Goal: Task Accomplishment & Management: Use online tool/utility

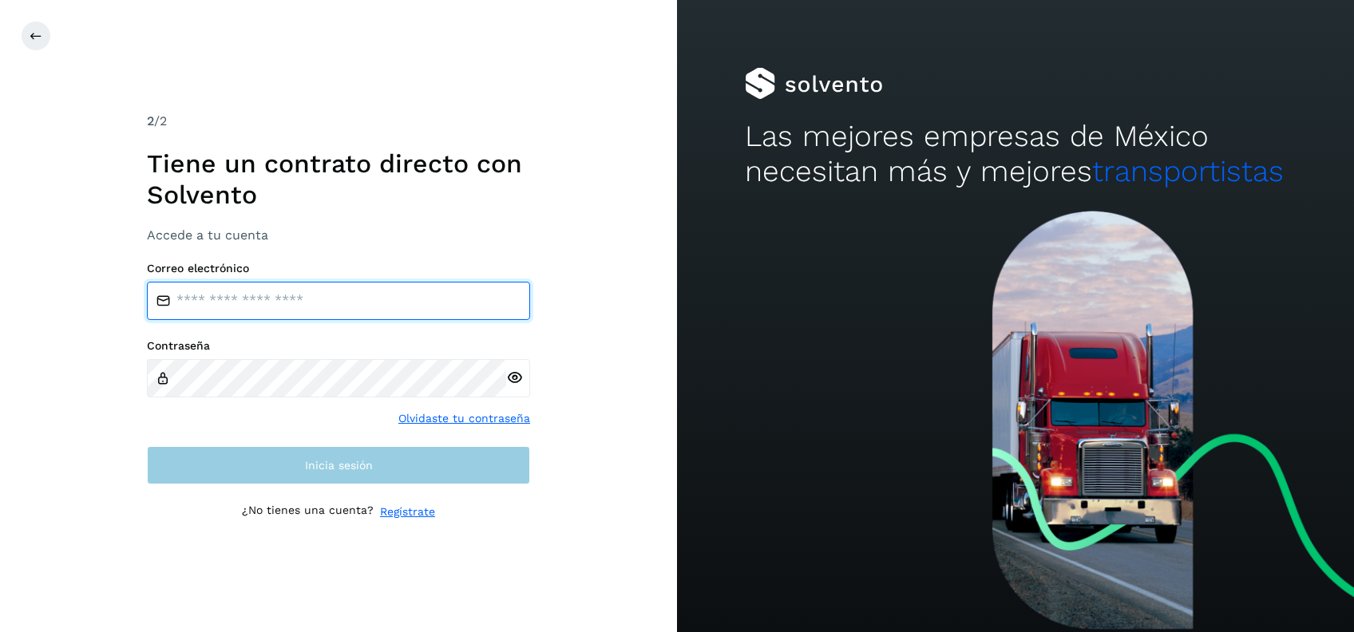
type input "**********"
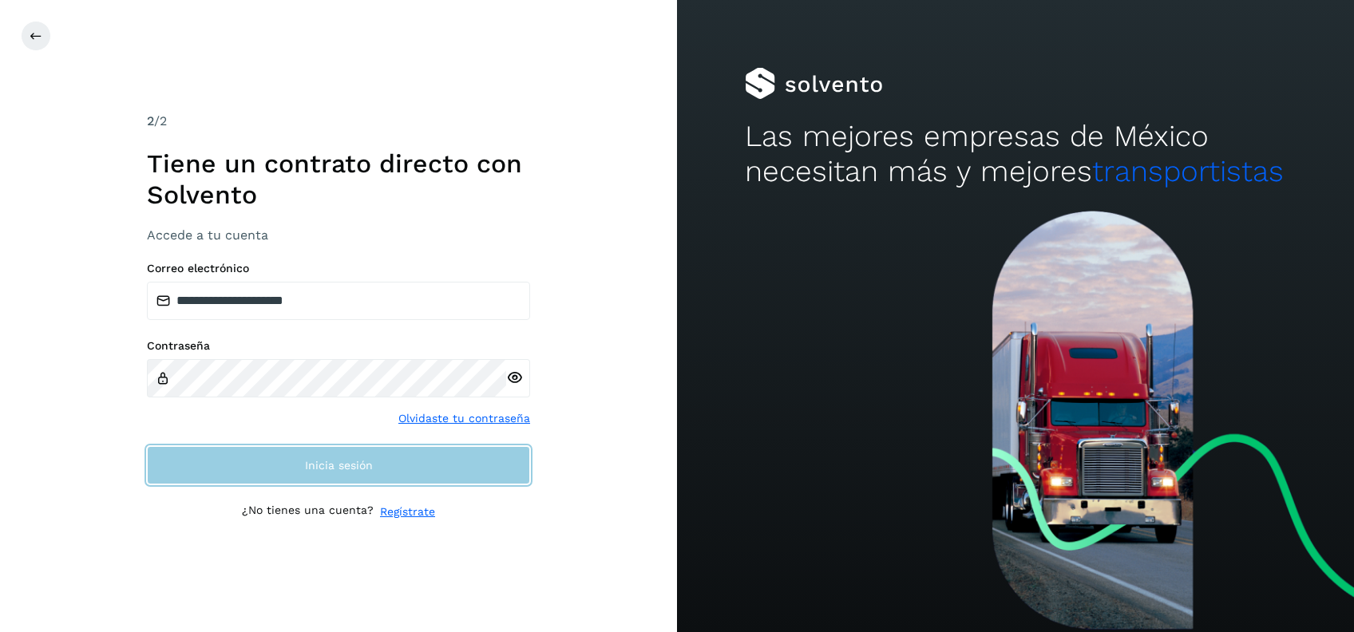
click at [299, 453] on button "Inicia sesión" at bounding box center [338, 465] width 383 height 38
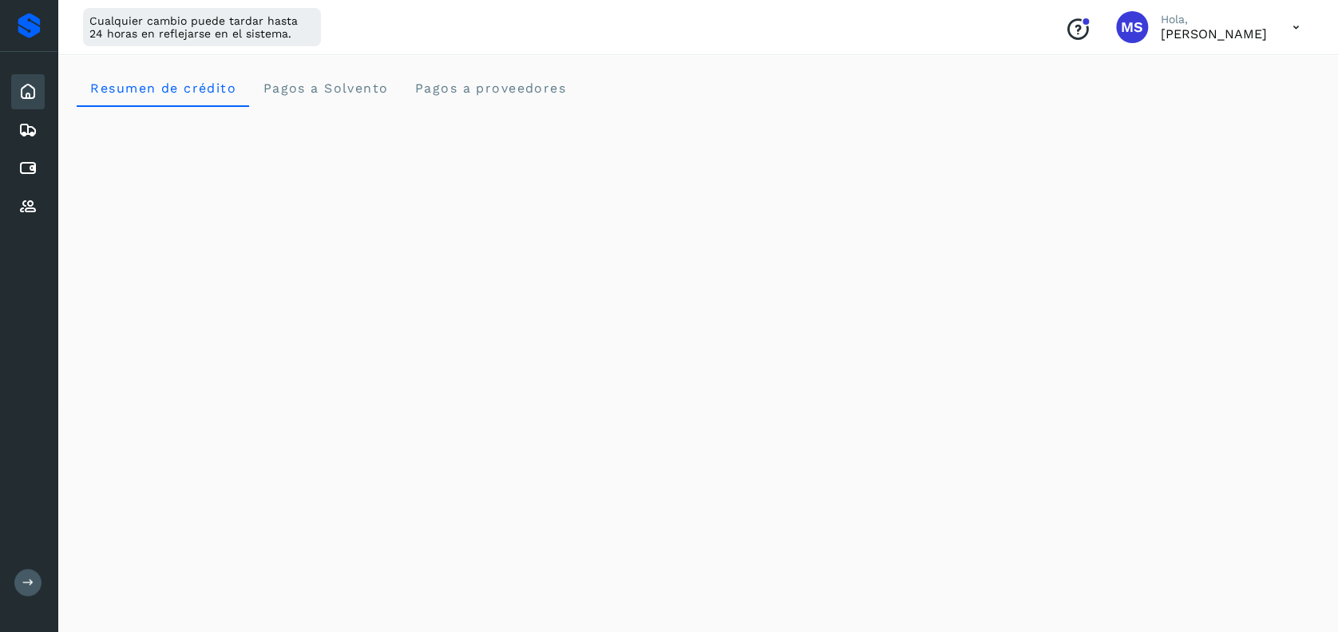
click at [32, 185] on div "Inicio Embarques Cuentas por pagar Proveedores" at bounding box center [28, 149] width 57 height 195
click at [30, 172] on icon at bounding box center [27, 168] width 19 height 19
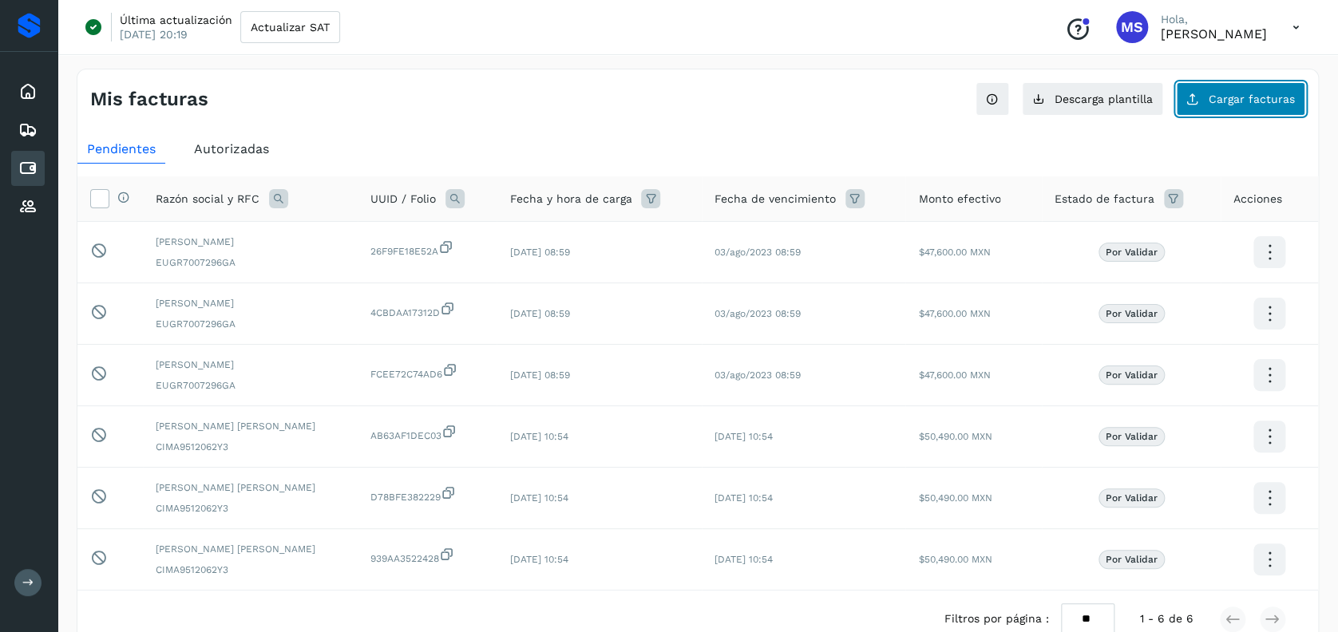
click at [1235, 115] on button "Cargar facturas" at bounding box center [1240, 99] width 129 height 34
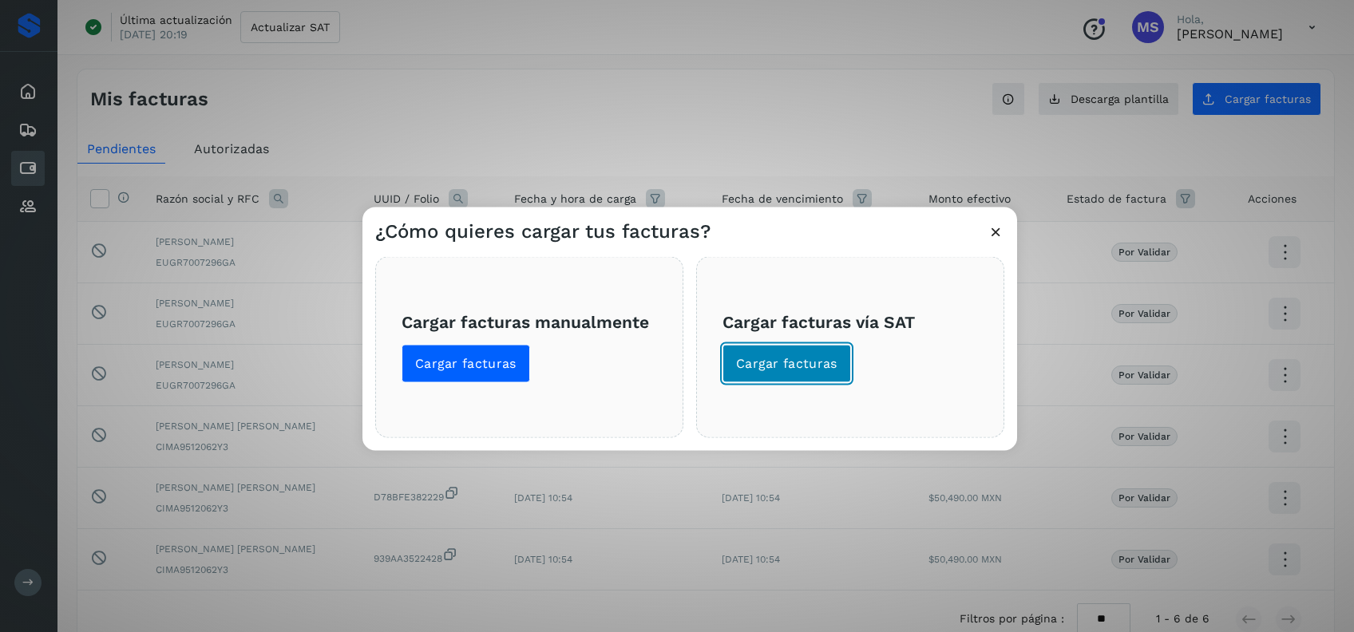
click at [777, 359] on span "Cargar facturas" at bounding box center [786, 364] width 101 height 18
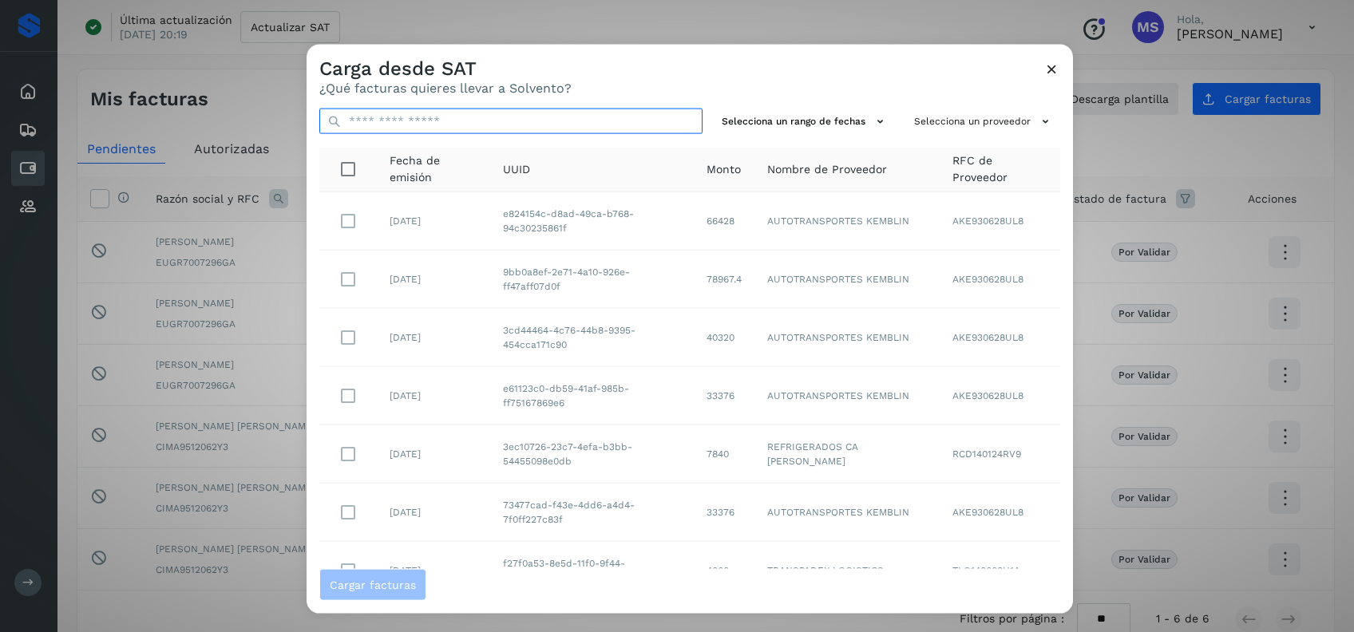
click at [578, 116] on input "text" at bounding box center [510, 122] width 383 height 26
click at [552, 81] on p "¿Qué facturas quieres llevar a Solvento?" at bounding box center [445, 87] width 252 height 15
click at [1045, 54] on div "Carga desde SAT ¿Qué facturas quieres llevar a Solvento?" at bounding box center [690, 70] width 767 height 51
click at [1054, 77] on icon at bounding box center [1052, 69] width 17 height 17
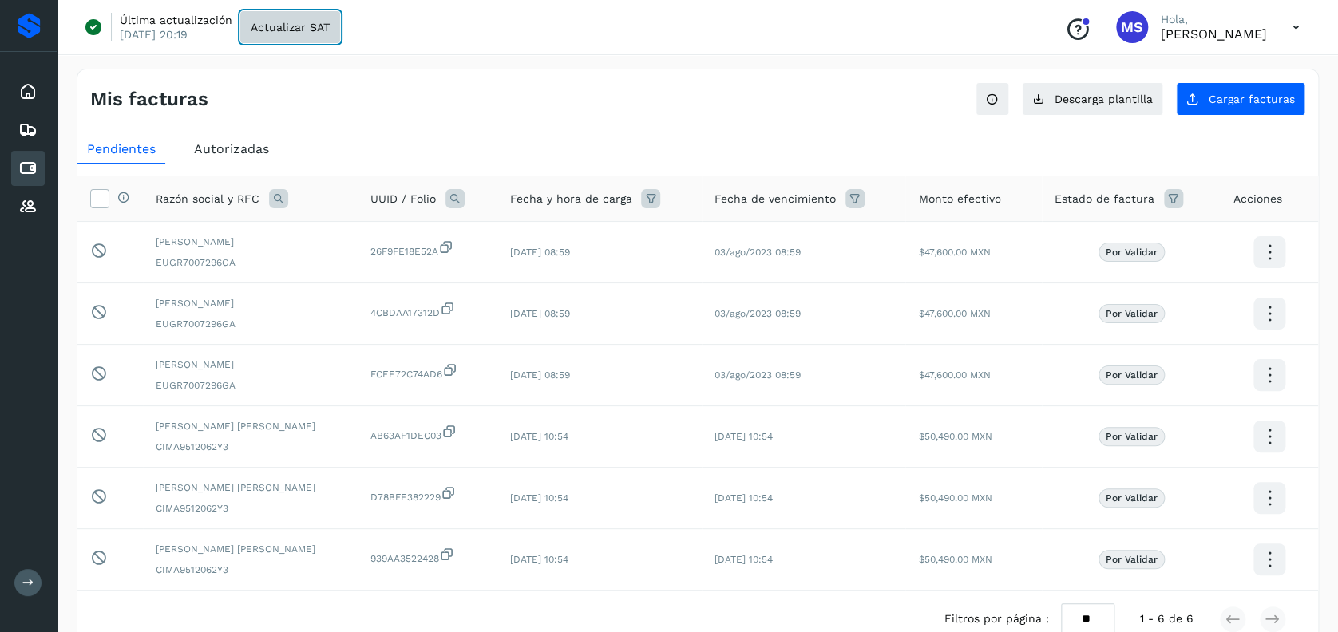
click at [284, 23] on span "Actualizar SAT" at bounding box center [290, 27] width 79 height 11
